Goal: Connect with others: Connect with others

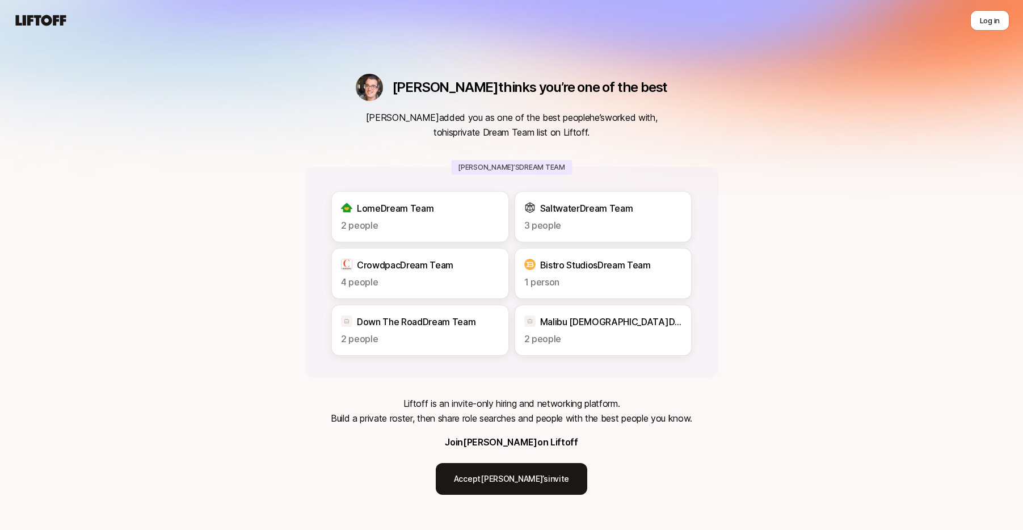
click at [399, 218] on p "2 people" at bounding box center [420, 225] width 158 height 15
click at [509, 482] on link "Accept [PERSON_NAME]’s invite" at bounding box center [511, 479] width 151 height 32
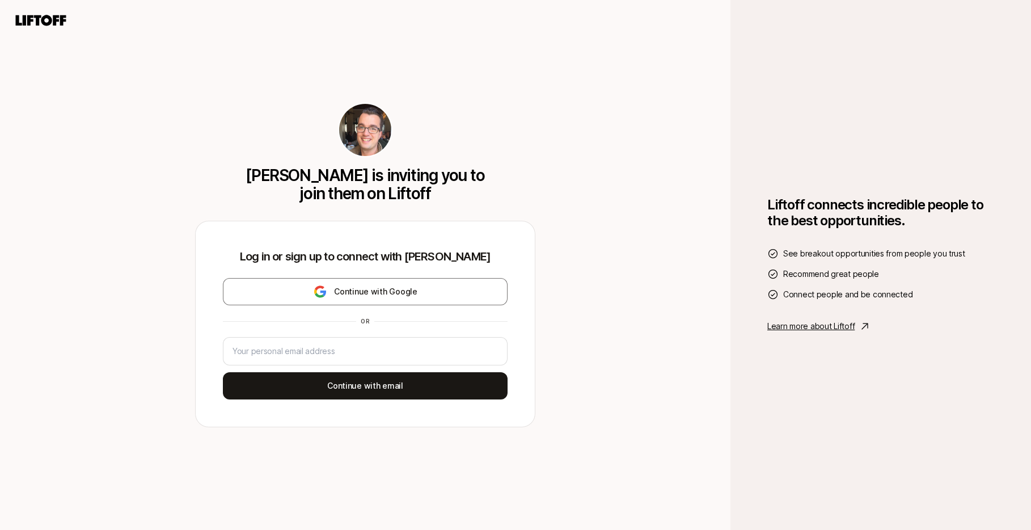
drag, startPoint x: 43, startPoint y: 19, endPoint x: 52, endPoint y: 20, distance: 9.7
click at [43, 19] on icon at bounding box center [41, 20] width 50 height 11
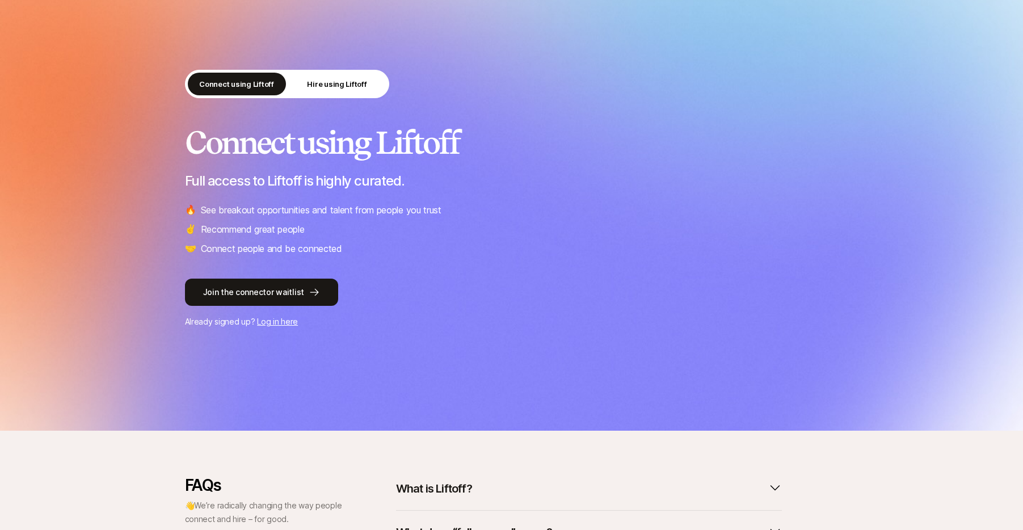
scroll to position [75, 0]
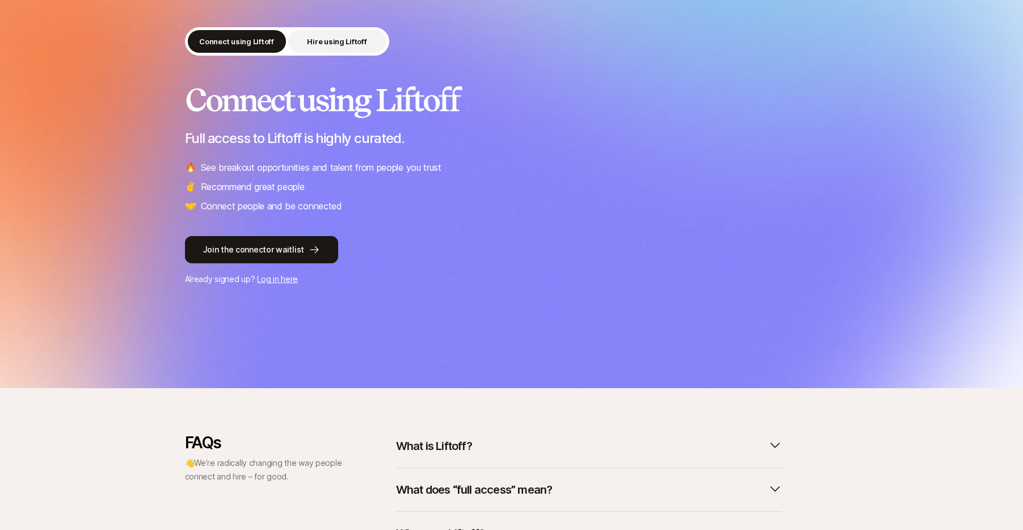
click at [333, 37] on p "Hire using Liftoff" at bounding box center [337, 41] width 60 height 11
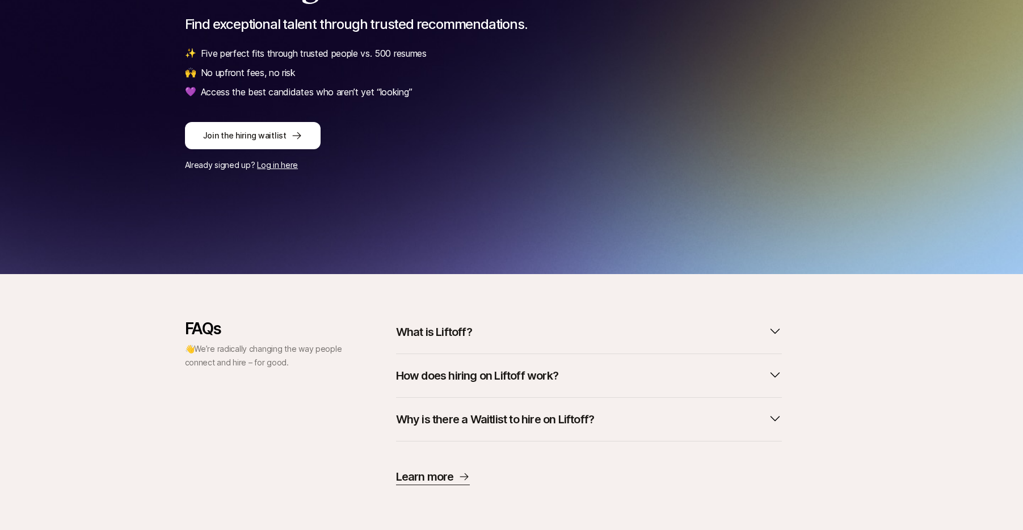
scroll to position [189, 0]
